Goal: Information Seeking & Learning: Learn about a topic

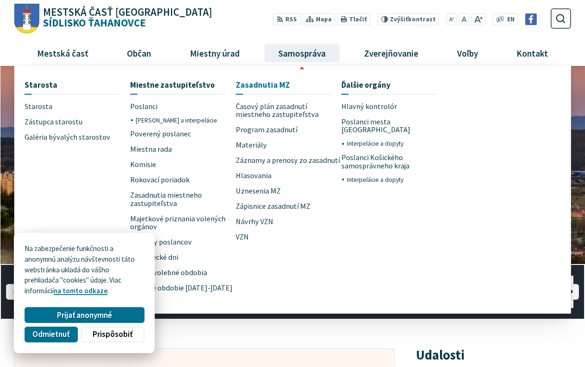
click at [255, 85] on span "Zasadnutia MZ" at bounding box center [263, 84] width 54 height 17
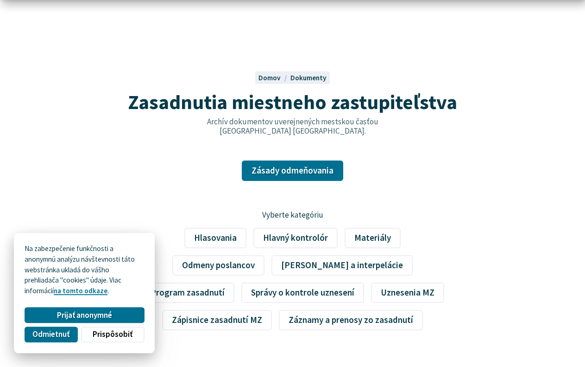
scroll to position [95, 0]
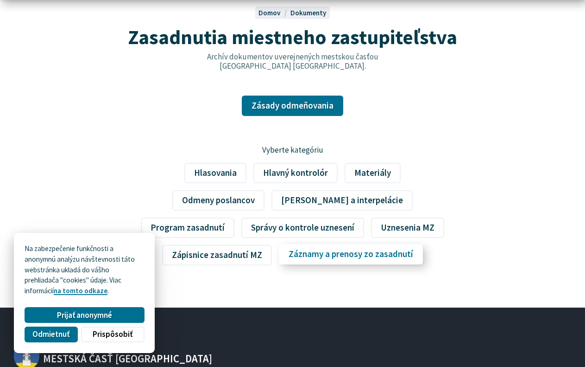
click at [339, 254] on link "Záznamy a prenosy zo zasadnutí" at bounding box center [351, 254] width 144 height 20
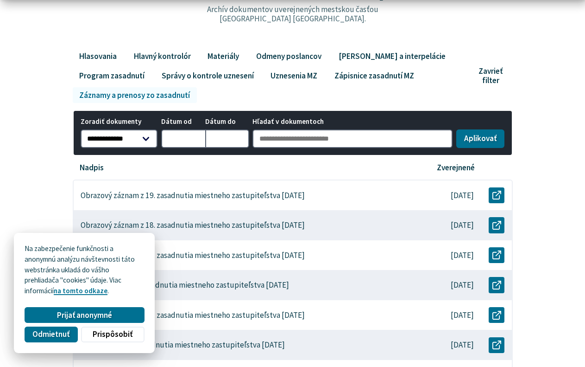
scroll to position [189, 0]
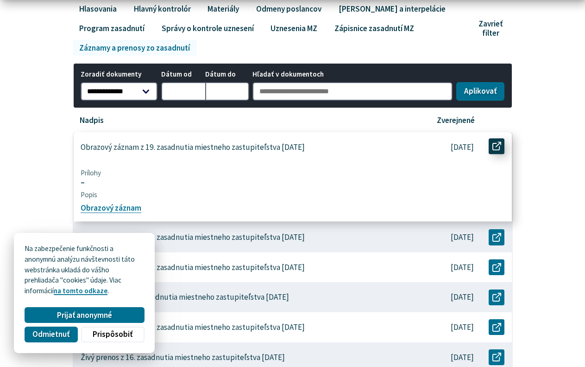
click at [497, 145] on icon at bounding box center [497, 146] width 9 height 9
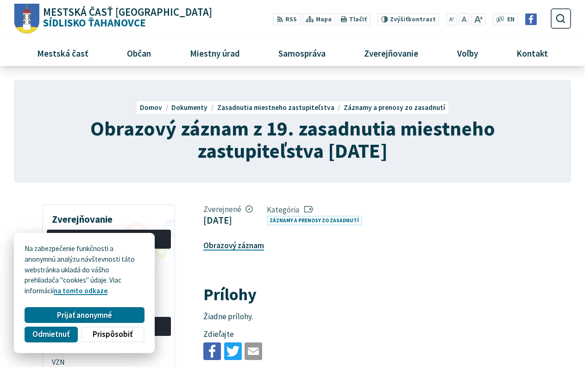
click at [229, 245] on link "Obrazový záznam" at bounding box center [233, 245] width 61 height 10
